Goal: Navigation & Orientation: Go to known website

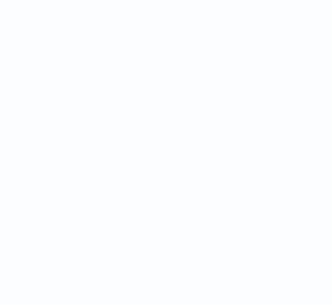
click at [281, 0] on html at bounding box center [166, 0] width 332 height 0
click at [178, 0] on html at bounding box center [166, 0] width 332 height 0
